Goal: Task Accomplishment & Management: Manage account settings

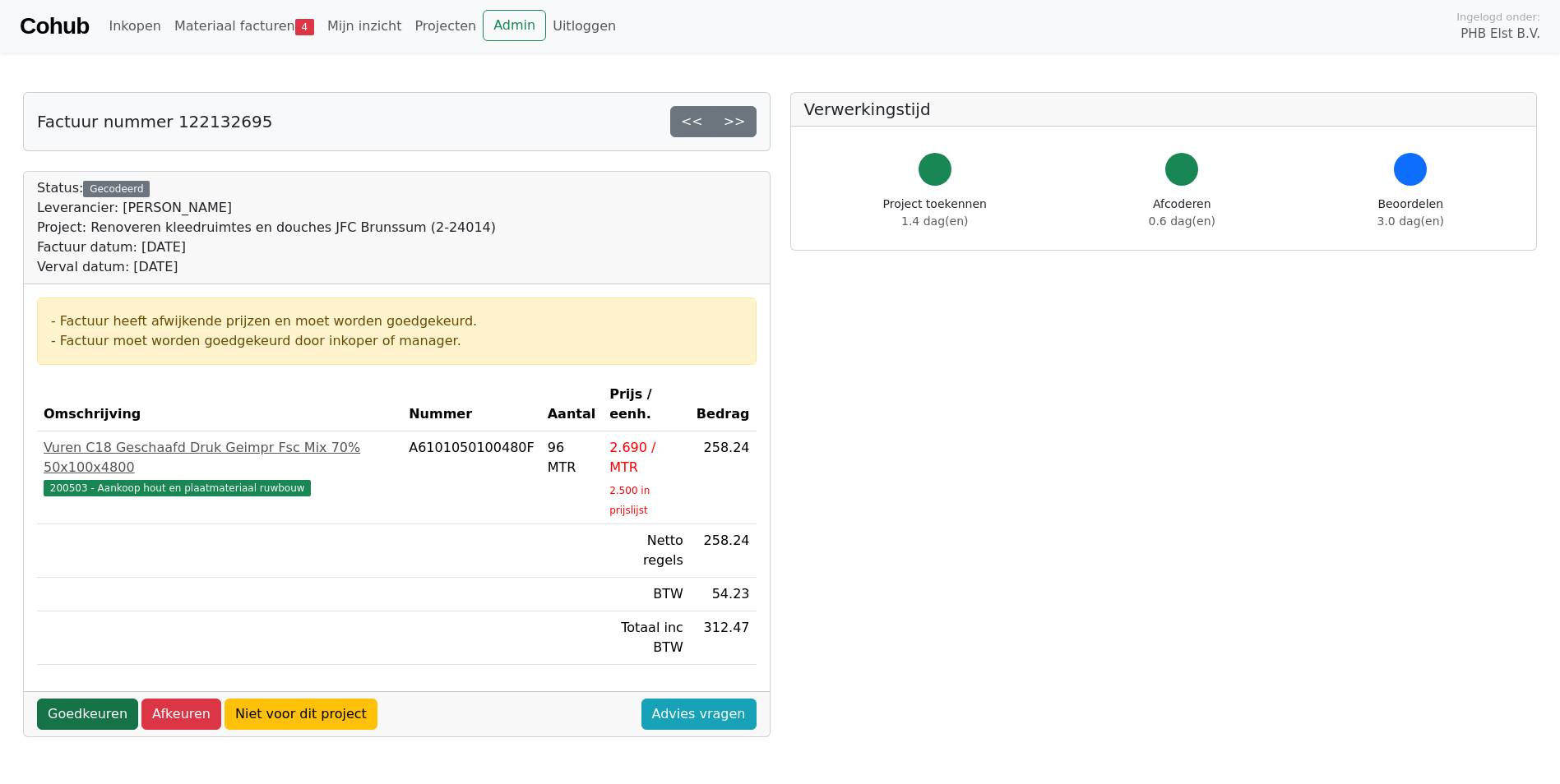
click at [83, 699] on link "Goedkeuren" at bounding box center [88, 714] width 101 height 31
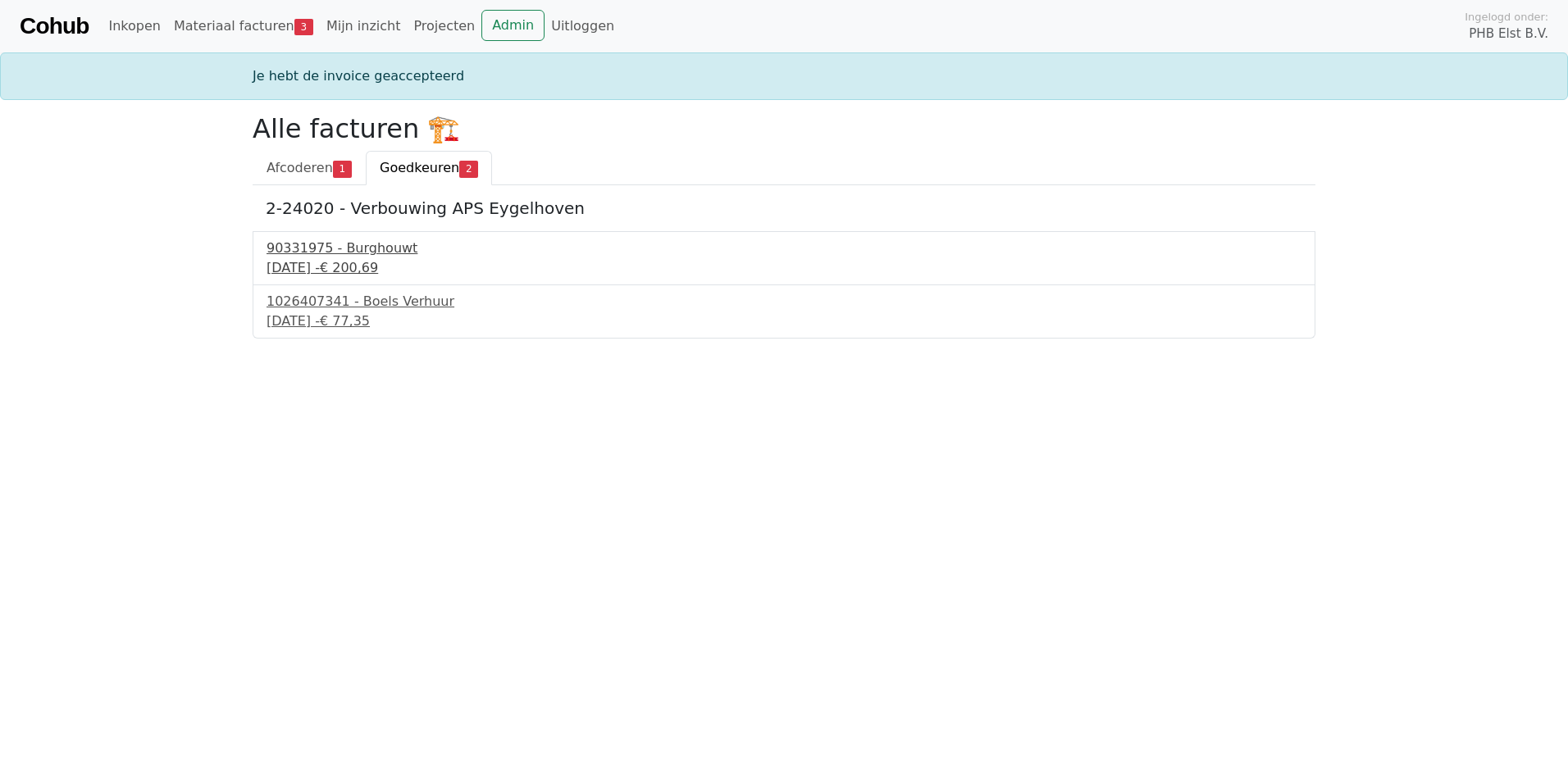
click at [328, 273] on div "10 september 2025 - € 200,69" at bounding box center [783, 268] width 1035 height 20
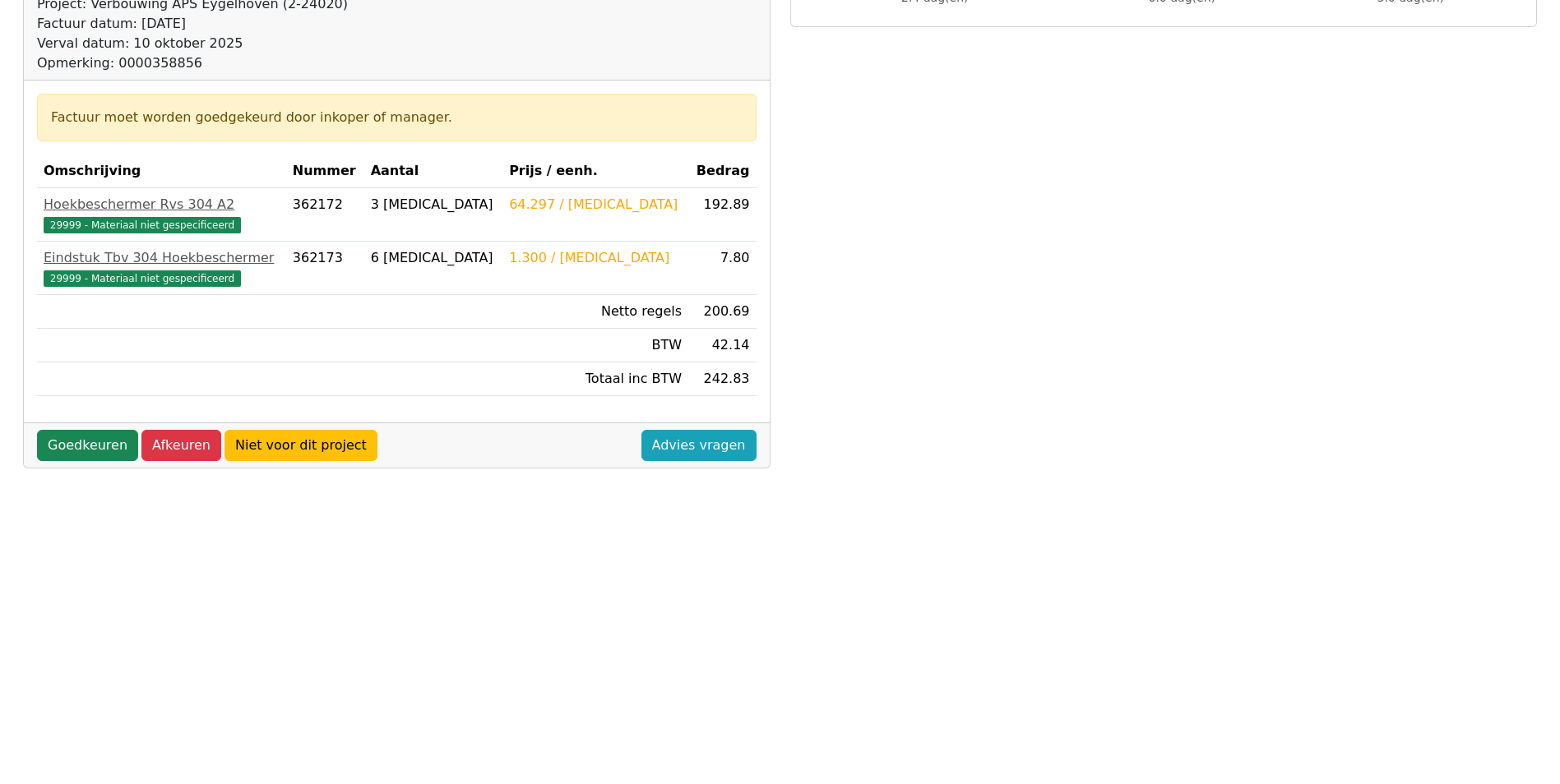
scroll to position [247, 0]
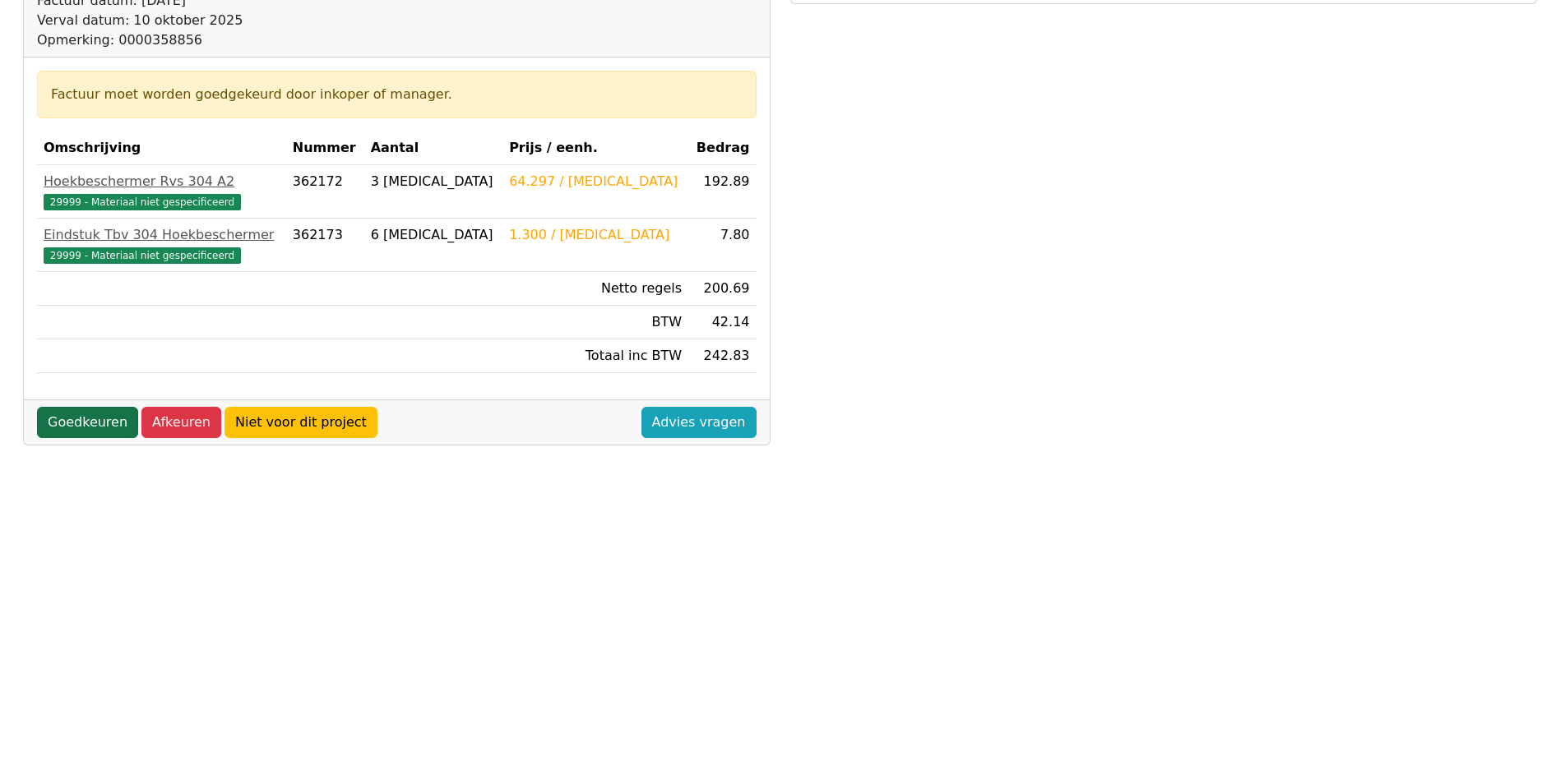
click at [93, 423] on link "Goedkeuren" at bounding box center [88, 422] width 101 height 31
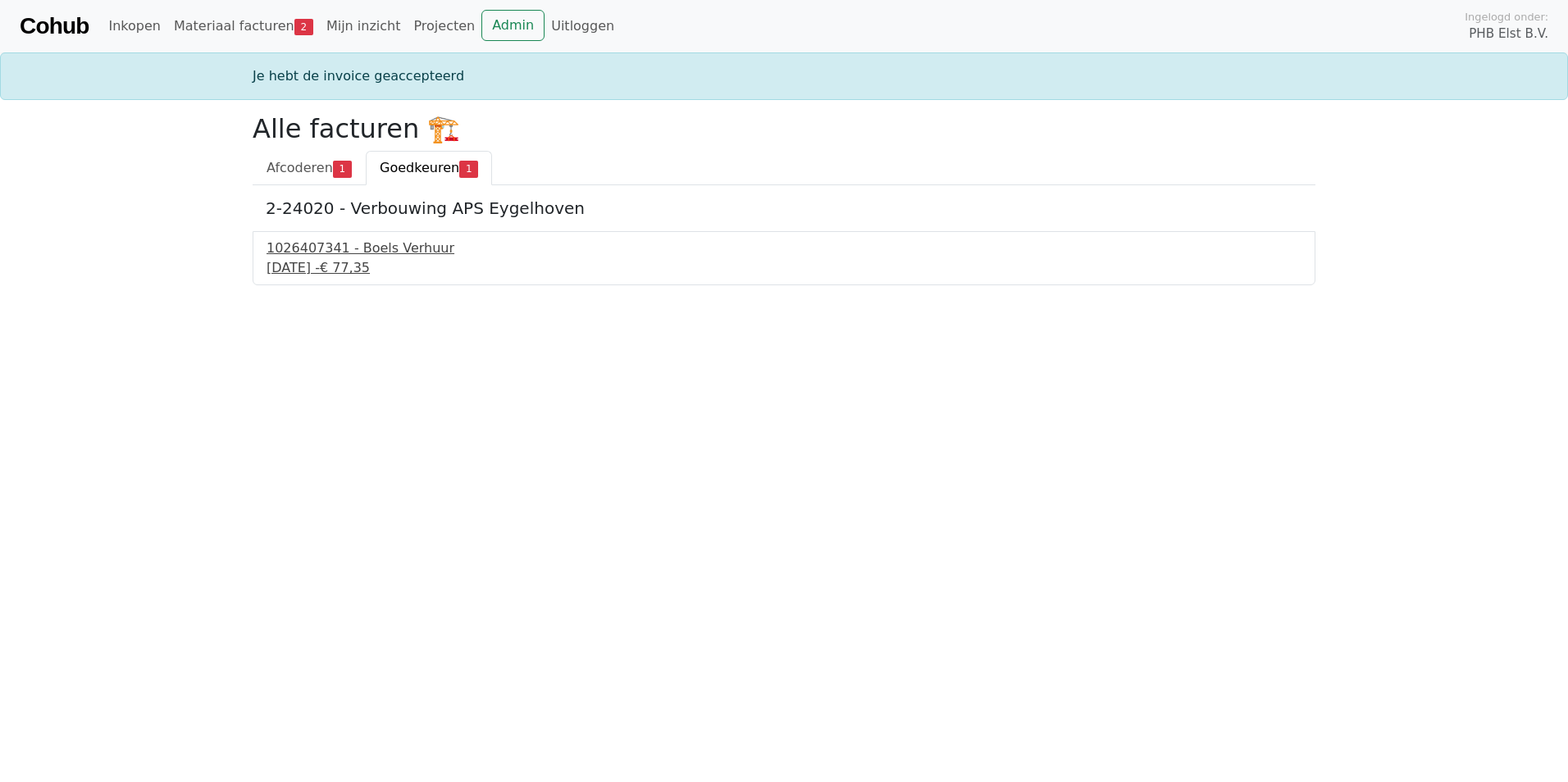
click at [343, 269] on div "[DATE] - € 77,35" at bounding box center [783, 268] width 1035 height 20
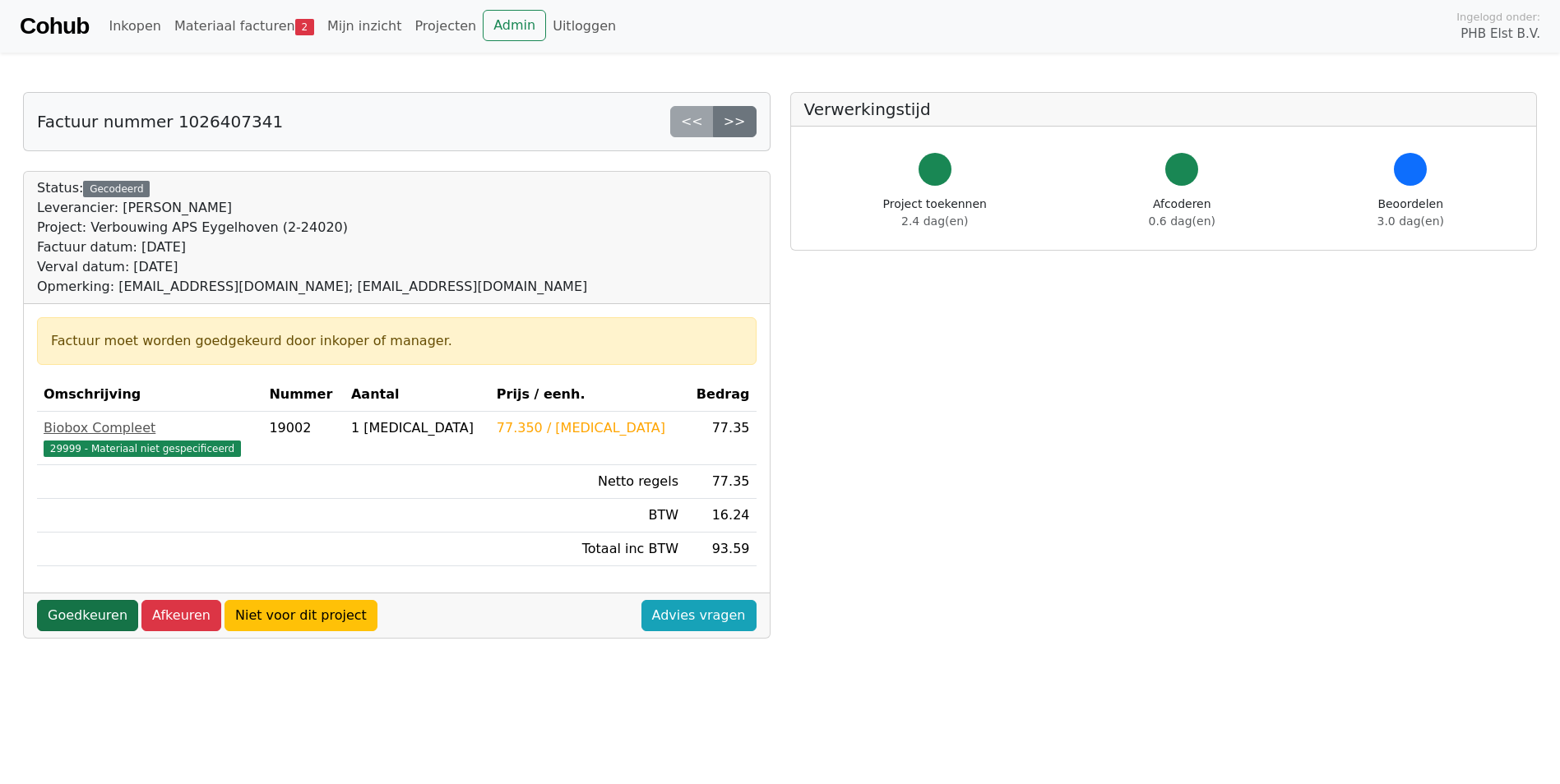
click at [87, 613] on link "Goedkeuren" at bounding box center [88, 615] width 101 height 31
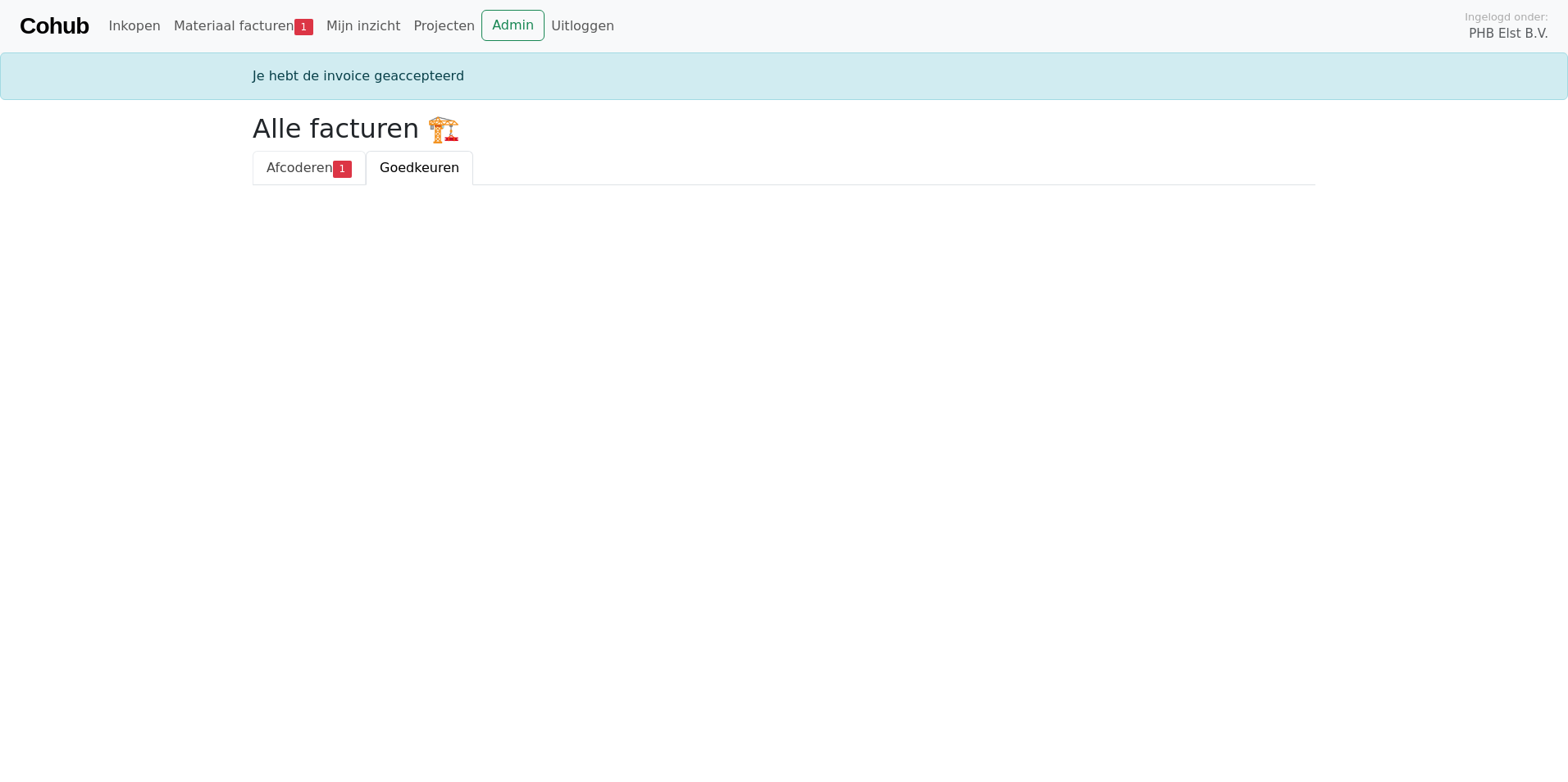
click at [289, 169] on span "Afcoderen" at bounding box center [299, 167] width 67 height 15
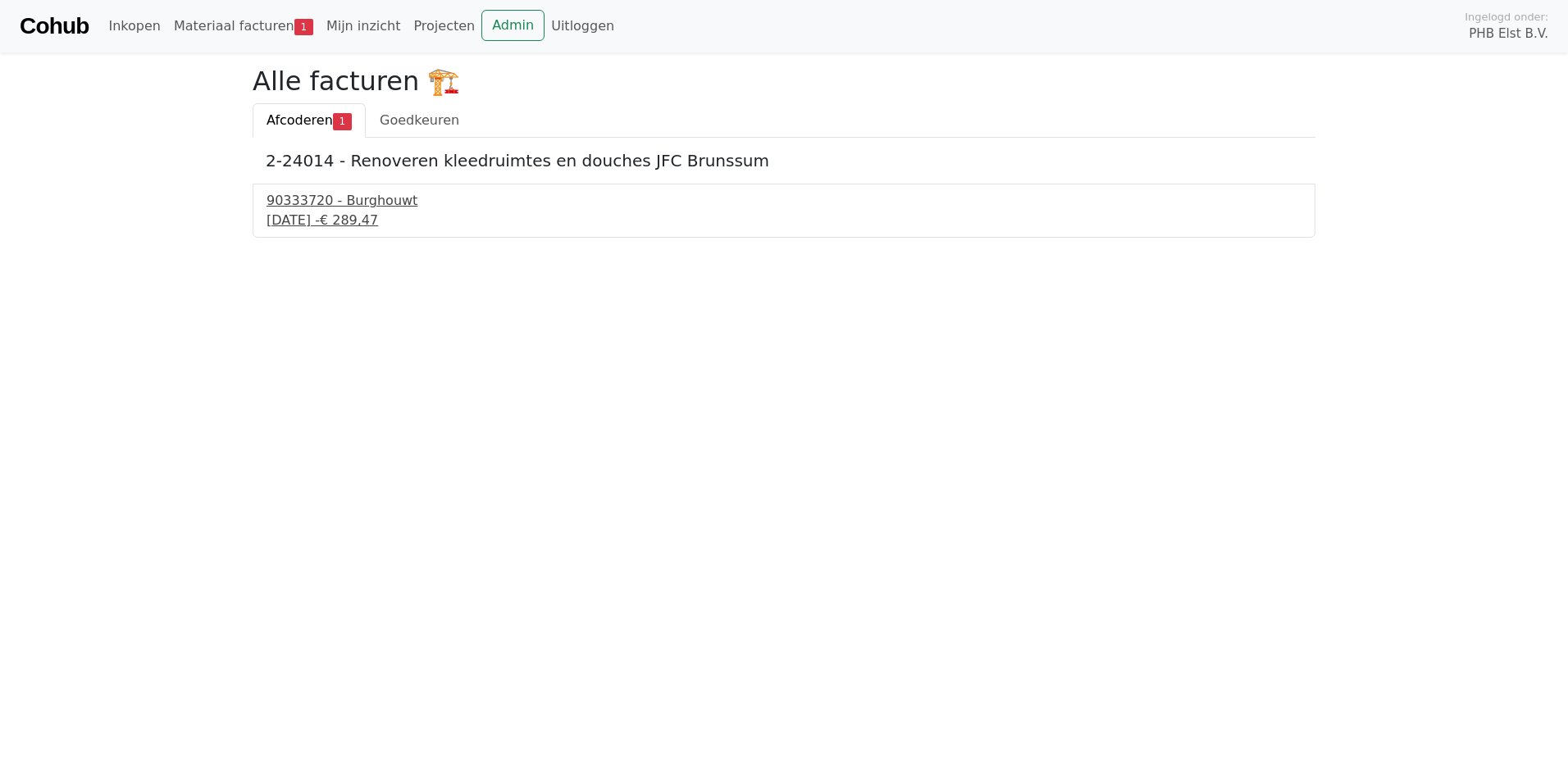
click at [302, 222] on div "[DATE] - € 289,47" at bounding box center [783, 220] width 1035 height 20
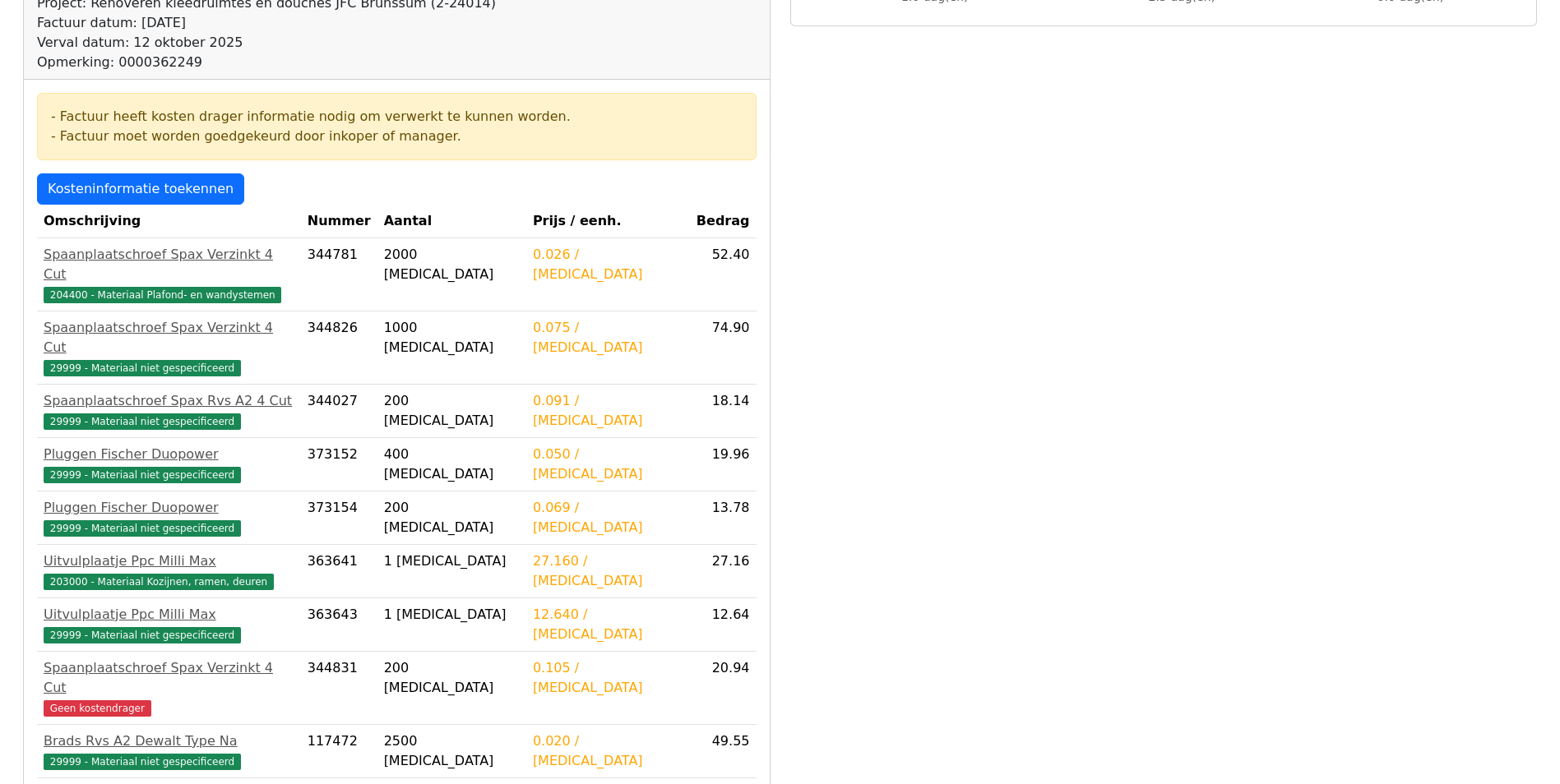
scroll to position [247, 0]
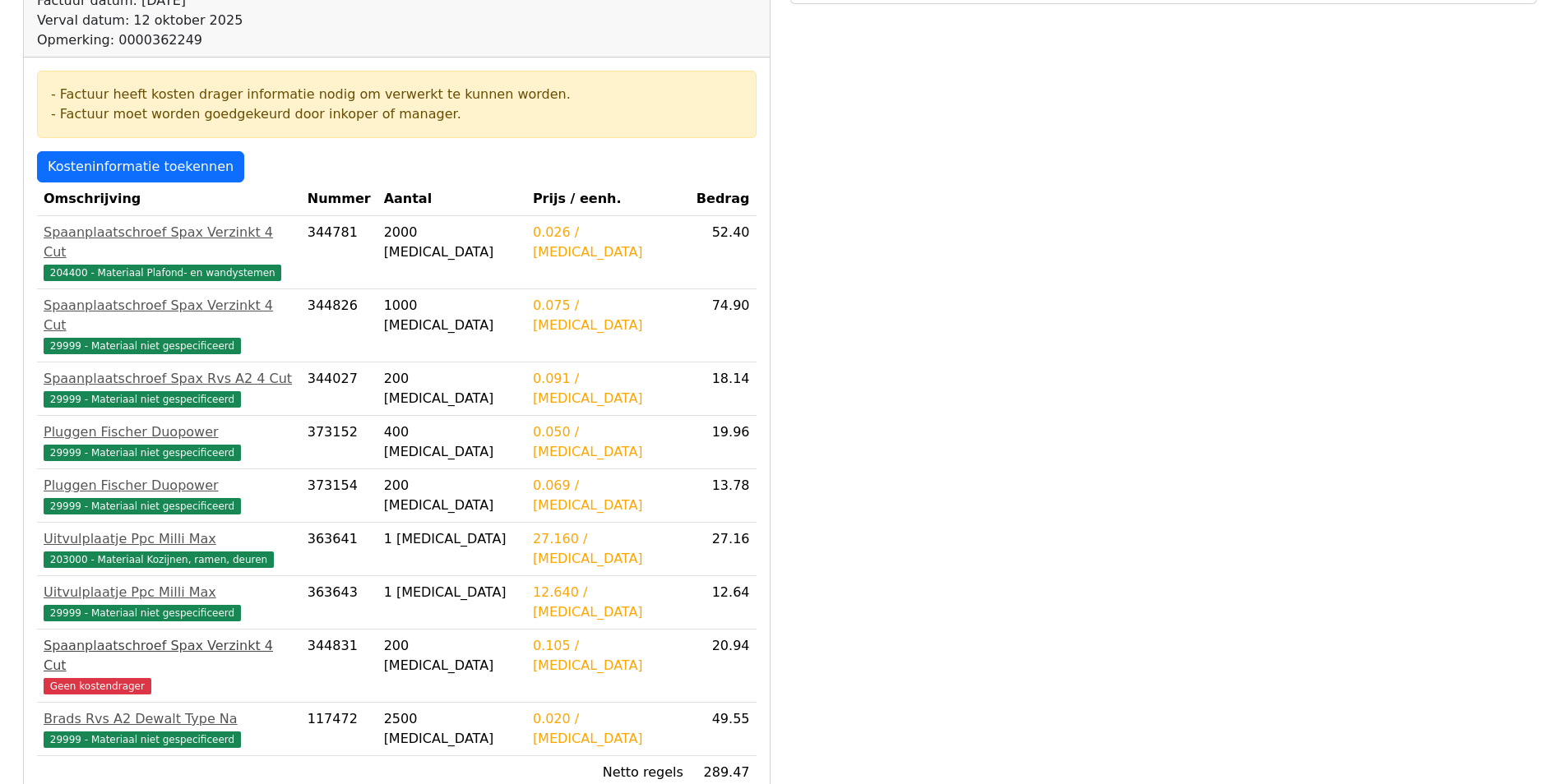
click at [90, 678] on span "Geen kostendrager" at bounding box center [97, 686] width 108 height 16
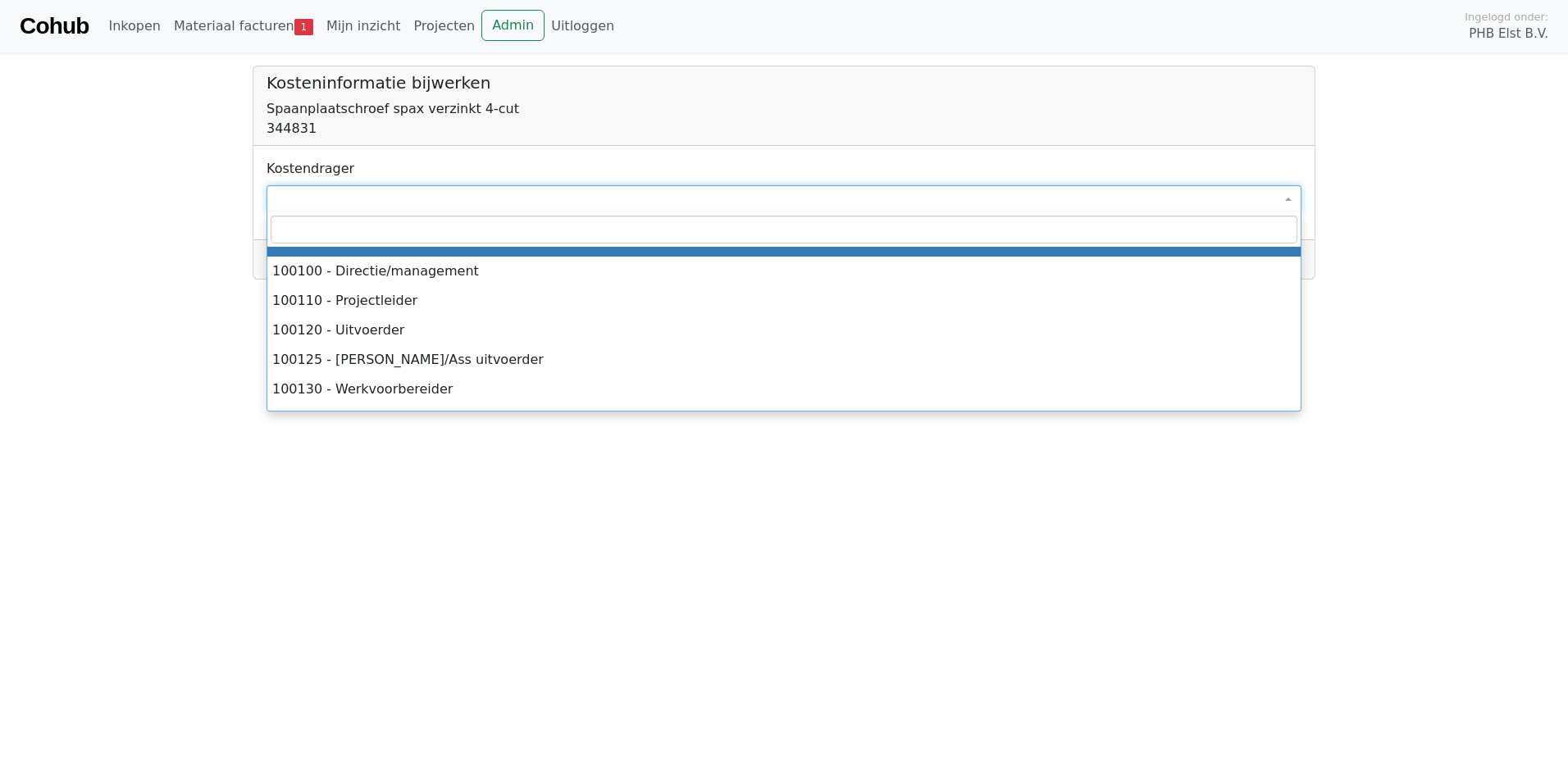
click at [400, 195] on span at bounding box center [783, 199] width 1035 height 28
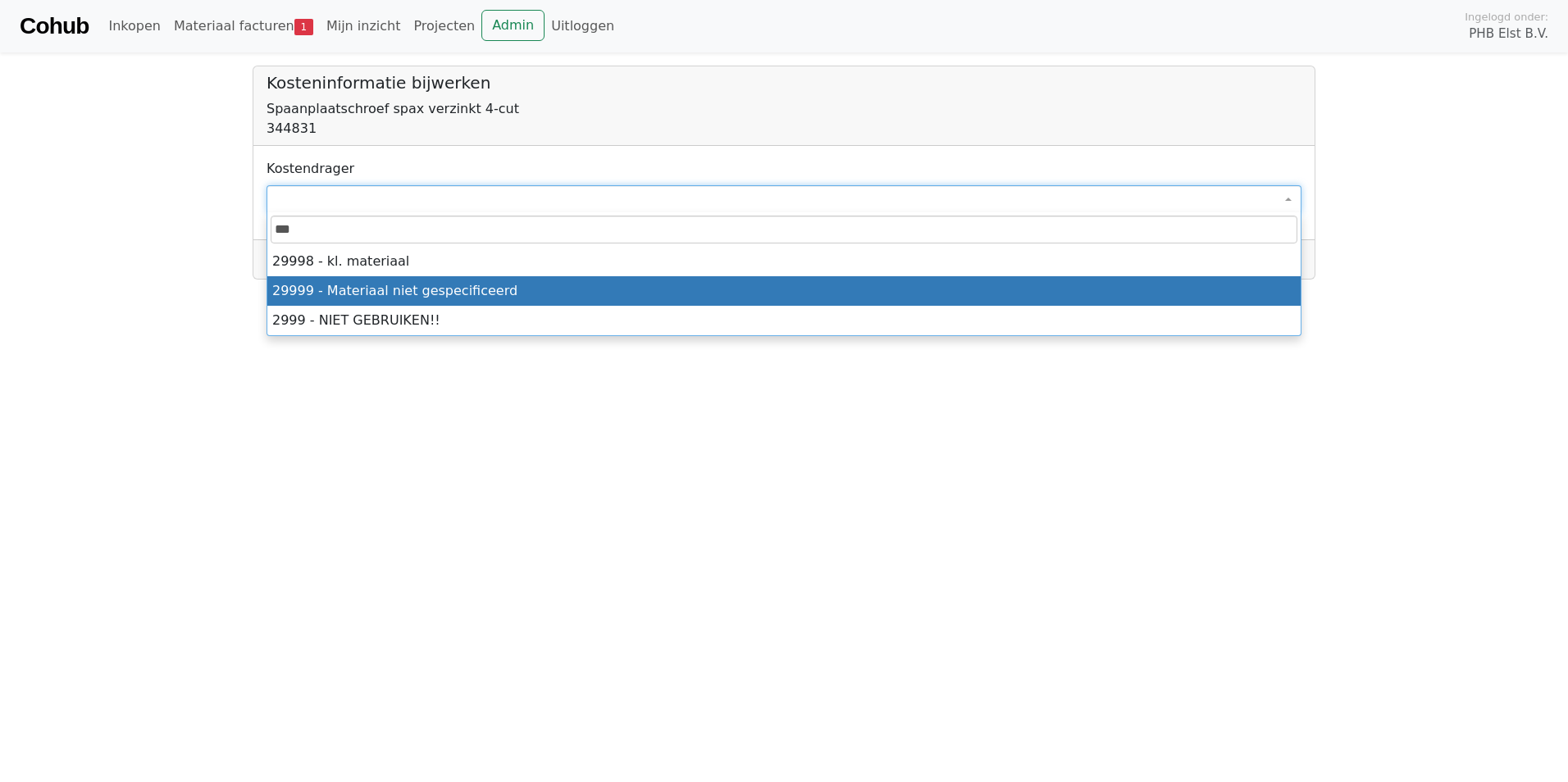
type input "***"
select select "****"
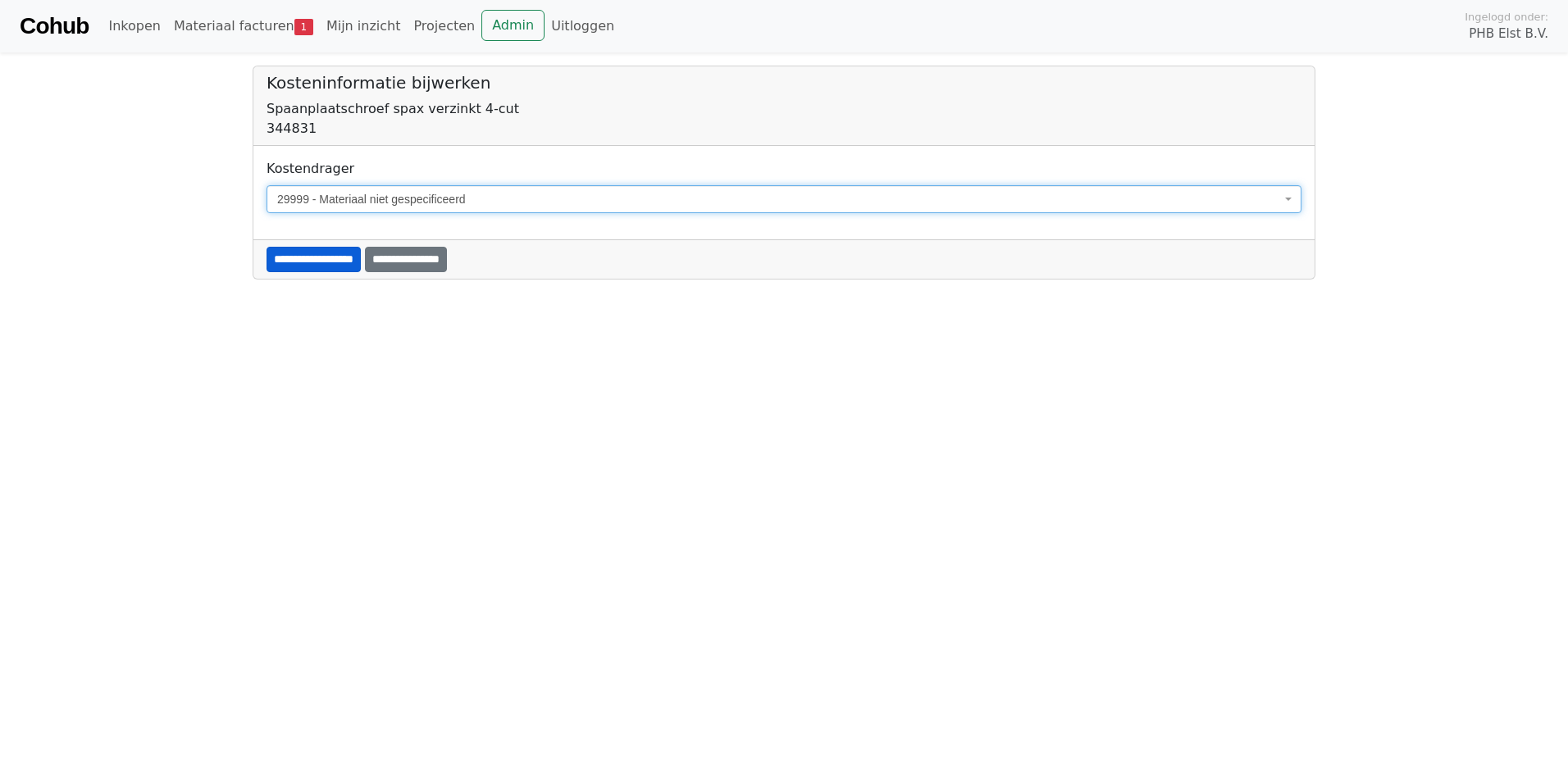
click at [319, 257] on input "**********" at bounding box center [313, 259] width 94 height 26
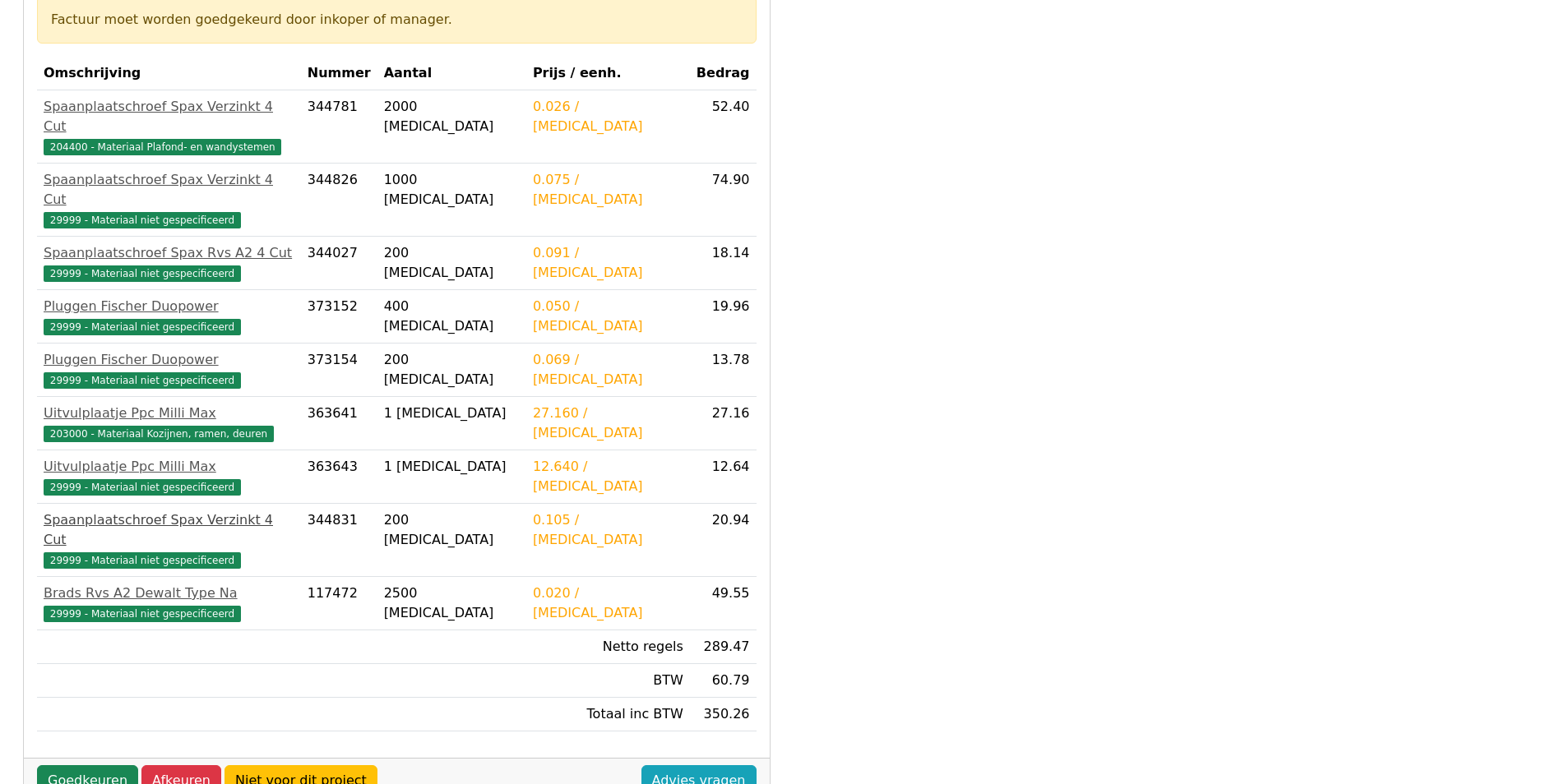
scroll to position [483, 0]
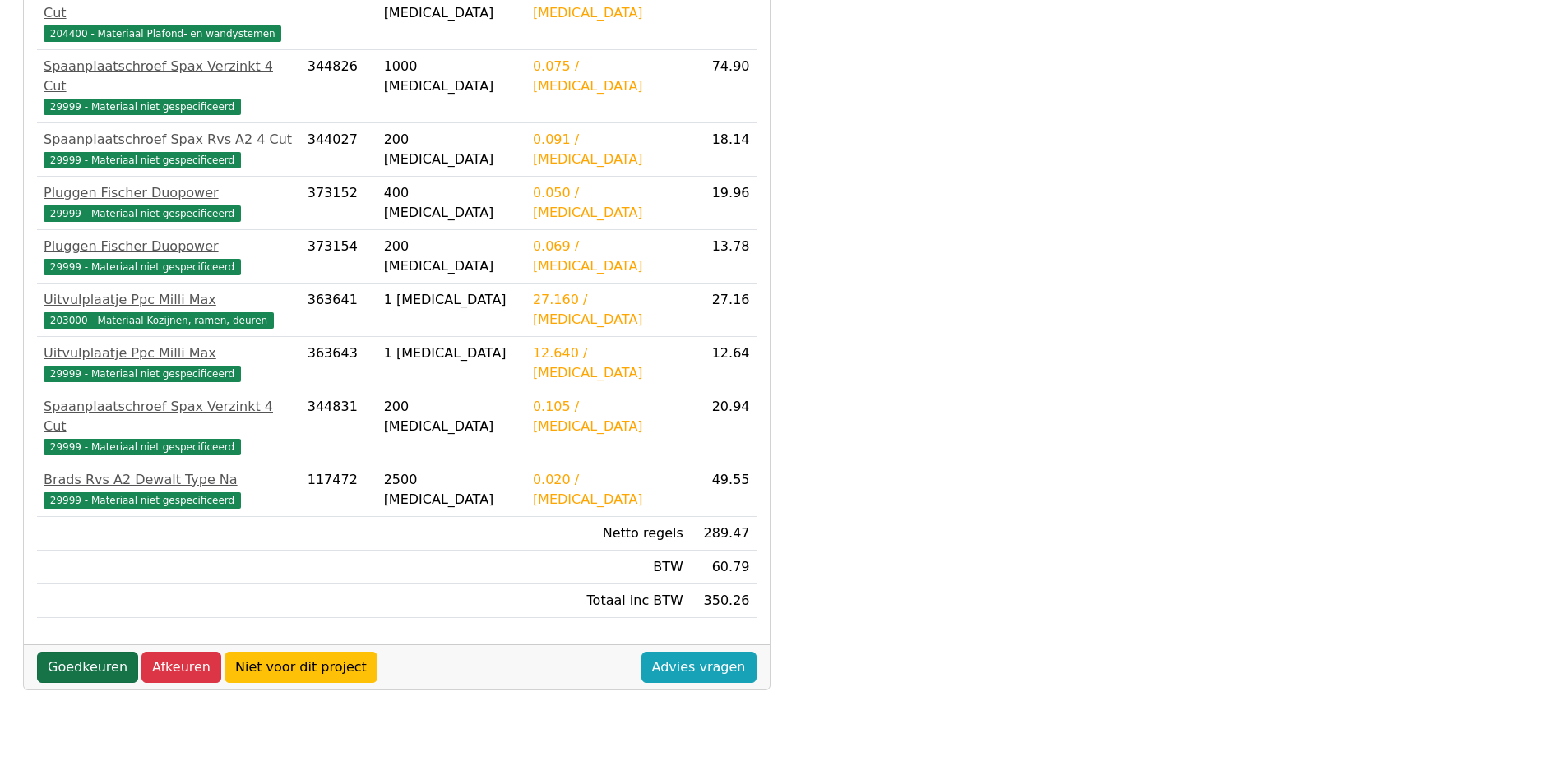
click at [82, 652] on link "Goedkeuren" at bounding box center [88, 667] width 101 height 31
